Goal: Task Accomplishment & Management: Use online tool/utility

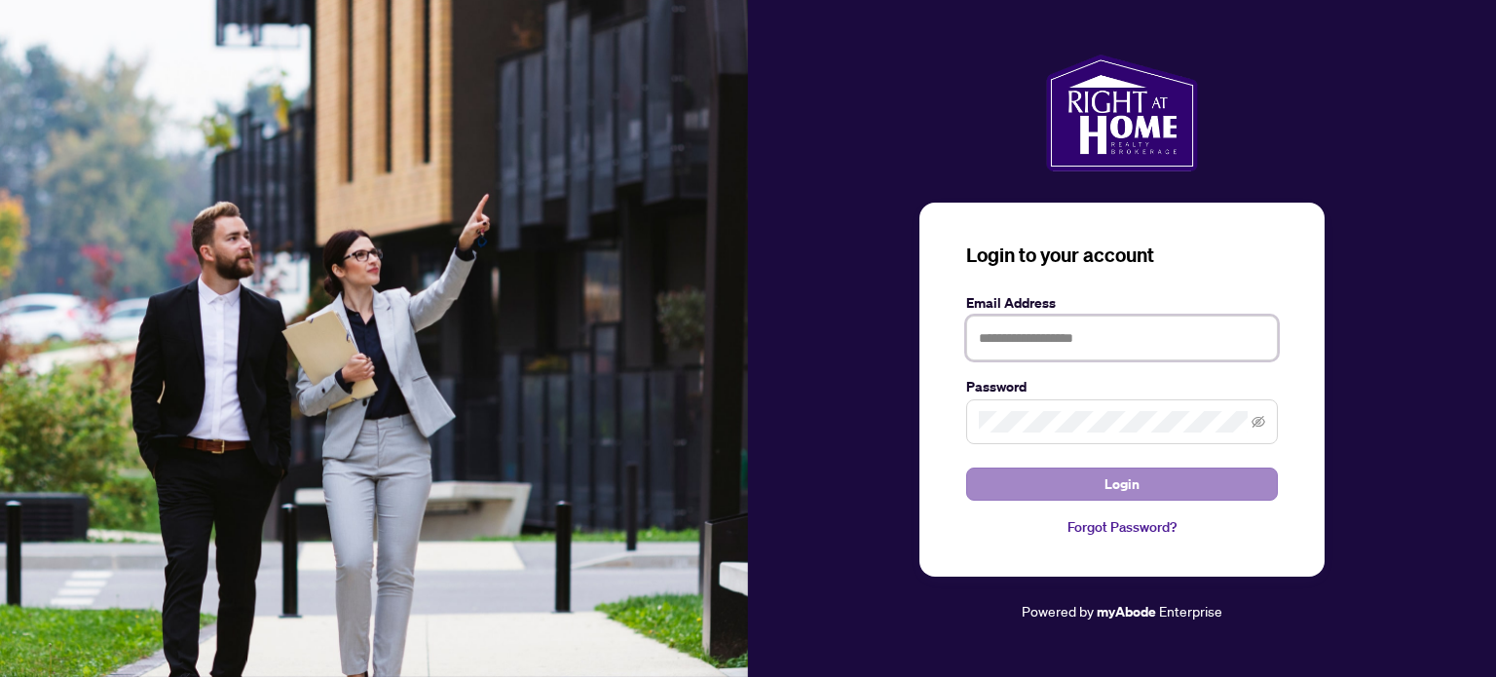
type input "**********"
click at [1124, 475] on span "Login" at bounding box center [1122, 484] width 35 height 31
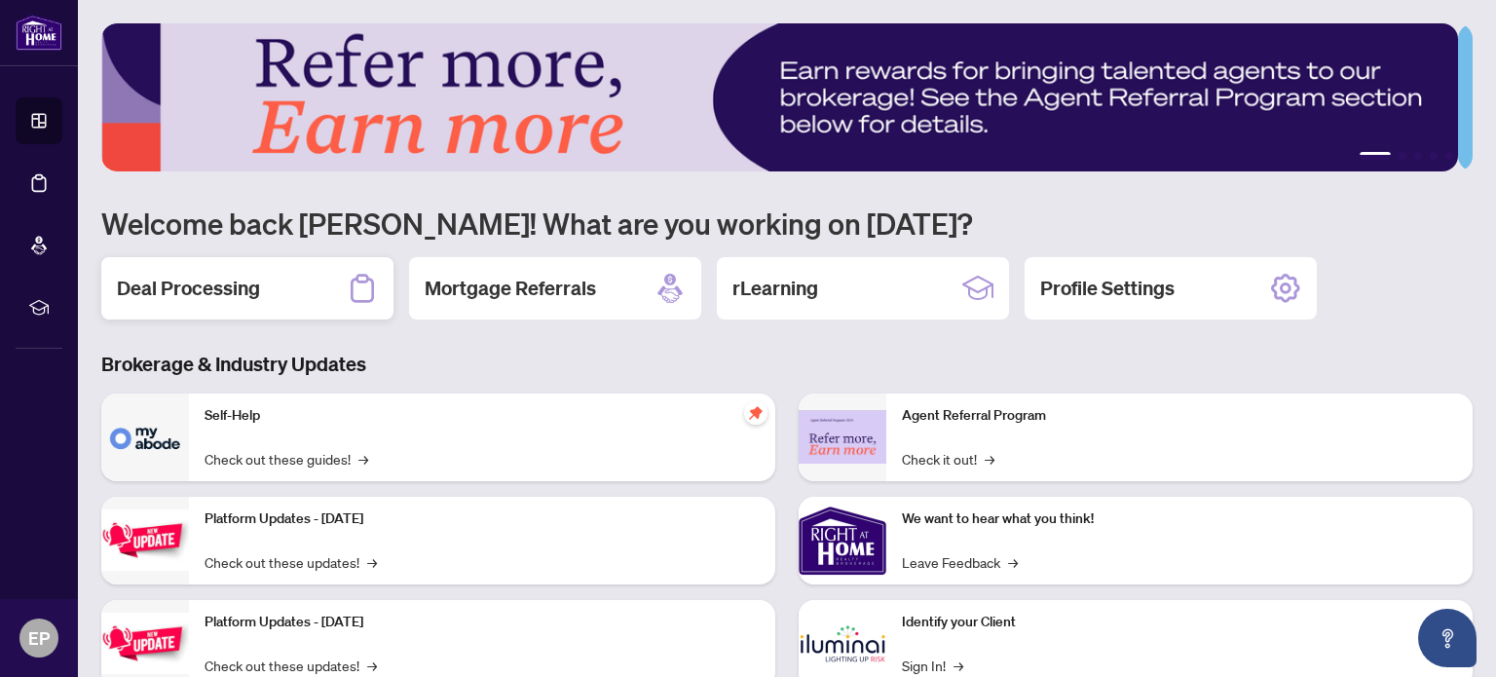
click at [214, 286] on h2 "Deal Processing" at bounding box center [188, 288] width 143 height 27
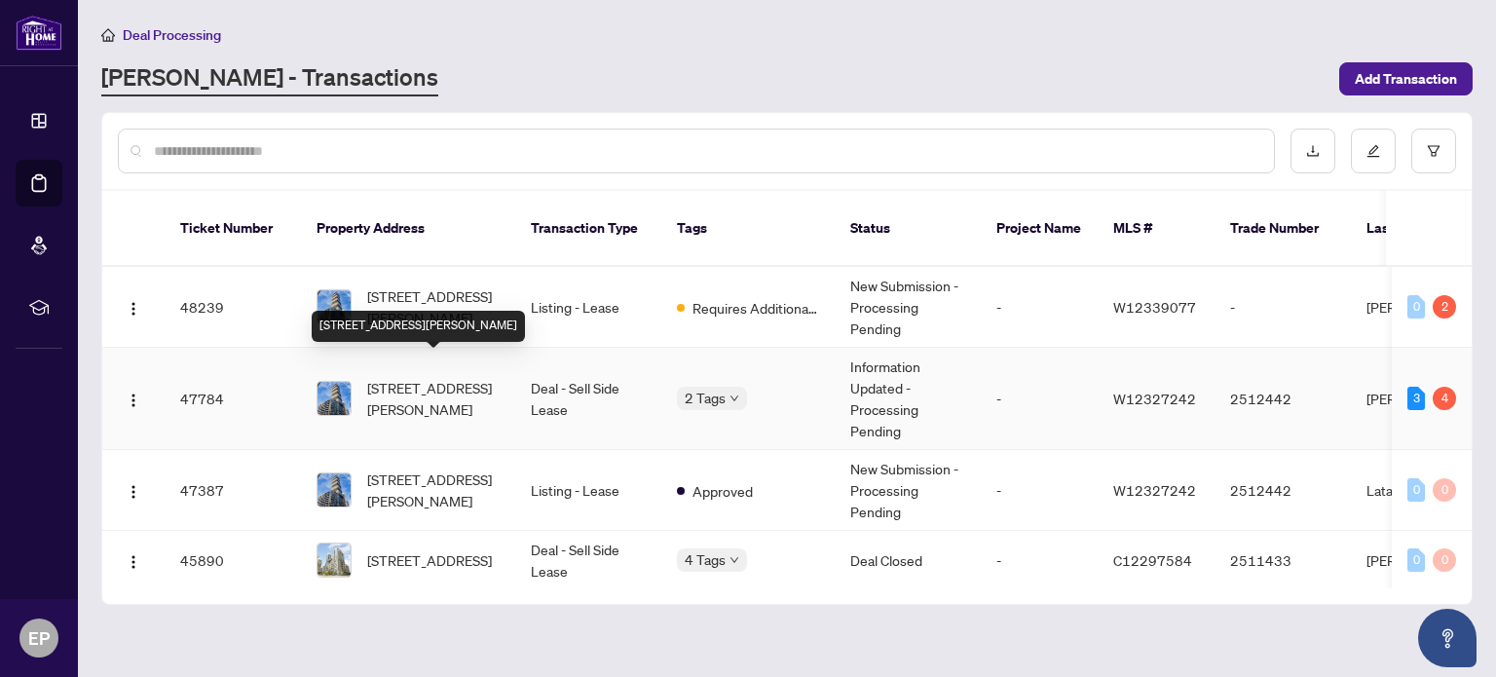
click at [440, 377] on span "[STREET_ADDRESS][PERSON_NAME]" at bounding box center [433, 398] width 132 height 43
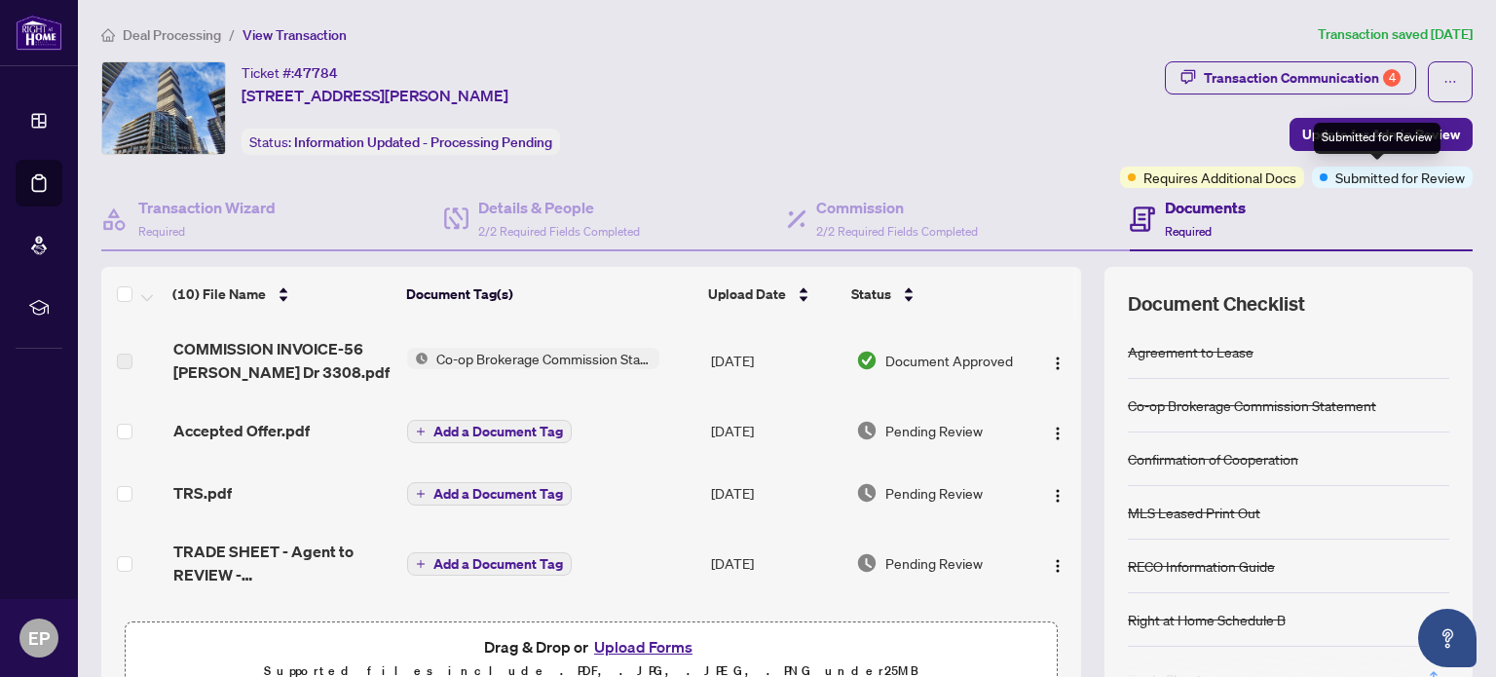
click at [1343, 178] on span "Submitted for Review" at bounding box center [1401, 177] width 130 height 21
click at [1302, 129] on span "Update for Admin Review" at bounding box center [1381, 134] width 158 height 31
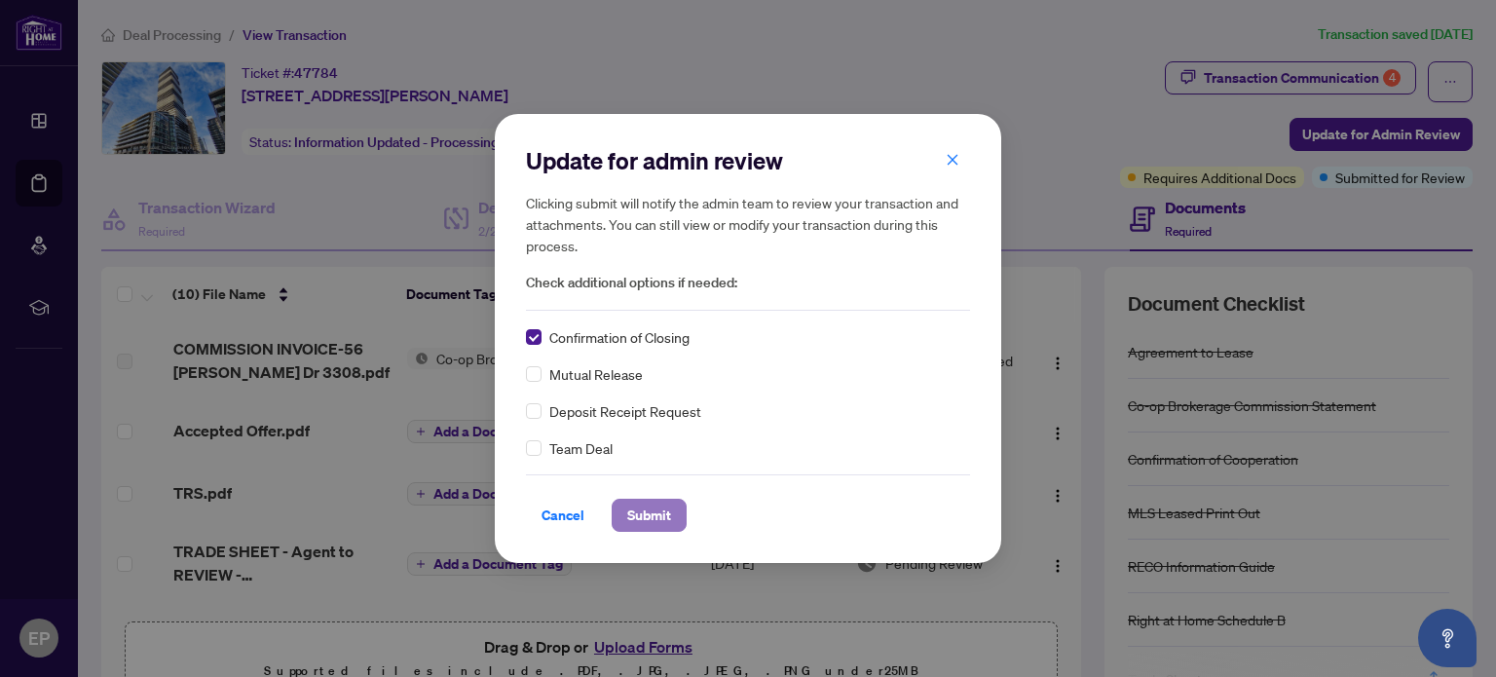
click at [636, 512] on span "Submit" at bounding box center [649, 515] width 44 height 31
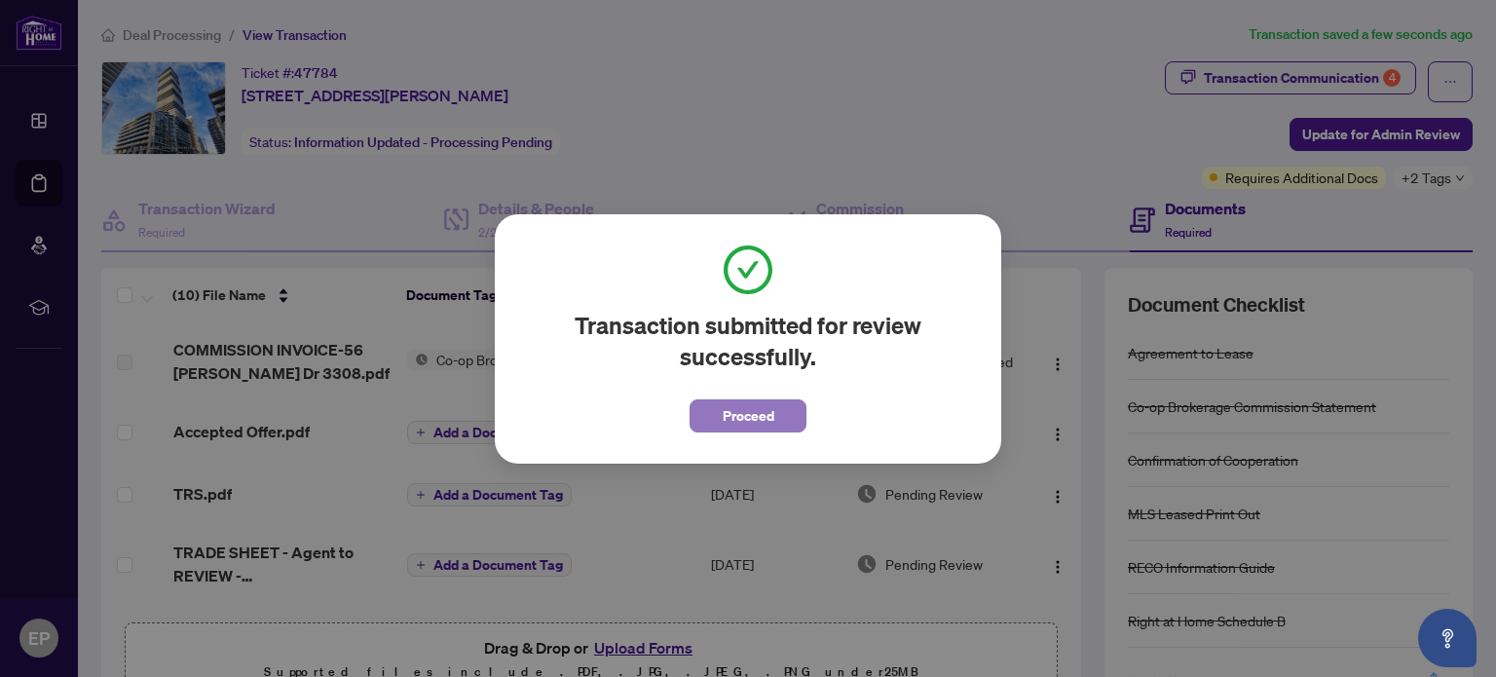
click at [738, 416] on span "Proceed" at bounding box center [749, 415] width 52 height 31
